Goal: Submit feedback/report problem: Submit feedback/report problem

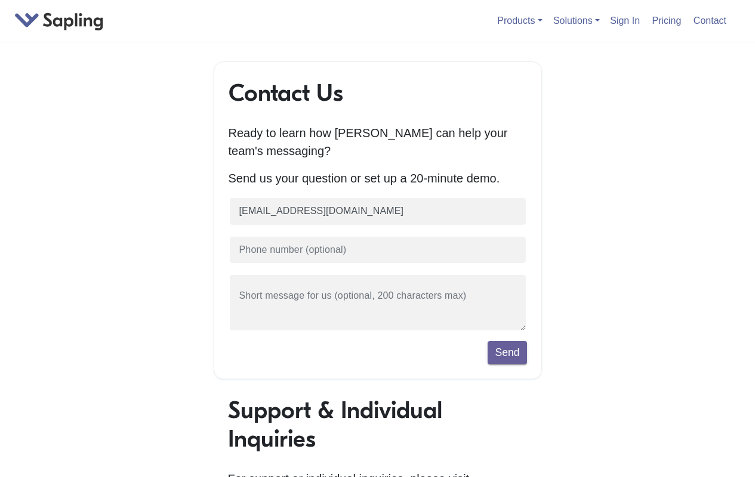
type input "[EMAIL_ADDRESS][DOMAIN_NAME]"
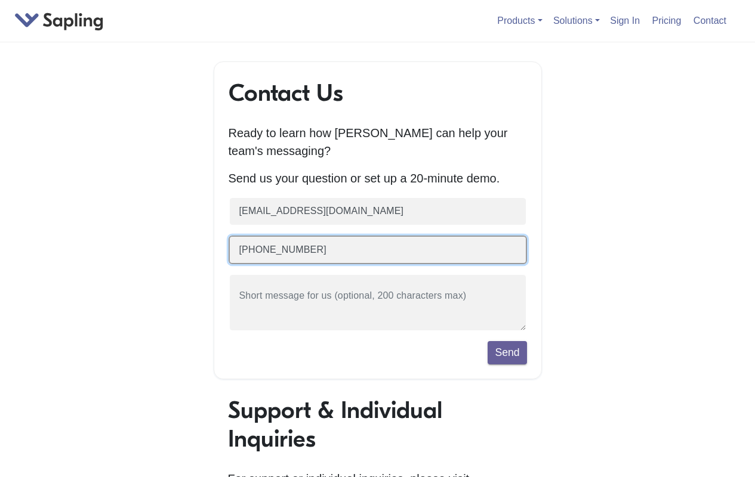
type input "[PHONE_NUMBER]"
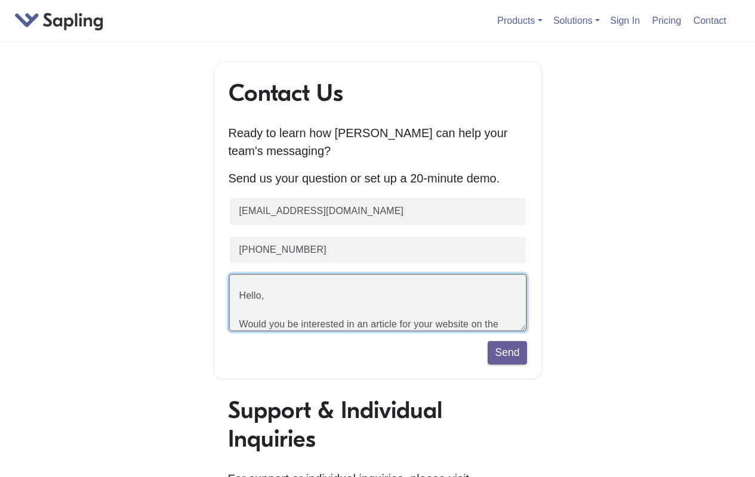
scroll to position [56, 0]
type textarea "Hello, Would you be interested in an article for your website on the strategic …"
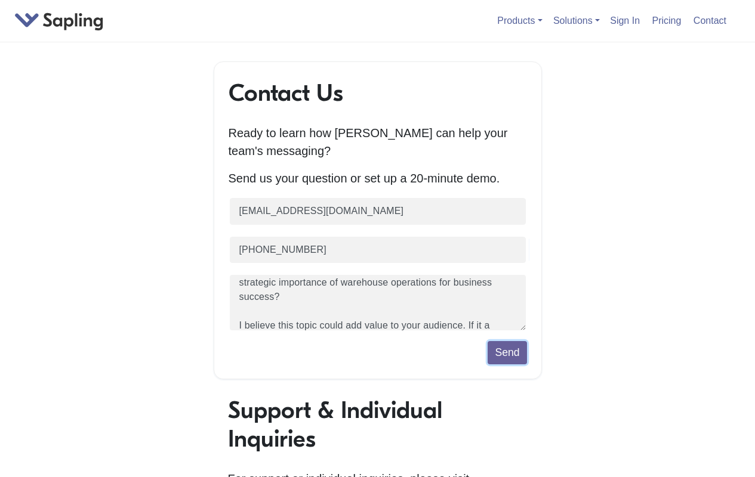
click at [506, 364] on button "Send" at bounding box center [506, 352] width 39 height 23
